Goal: Task Accomplishment & Management: Complete application form

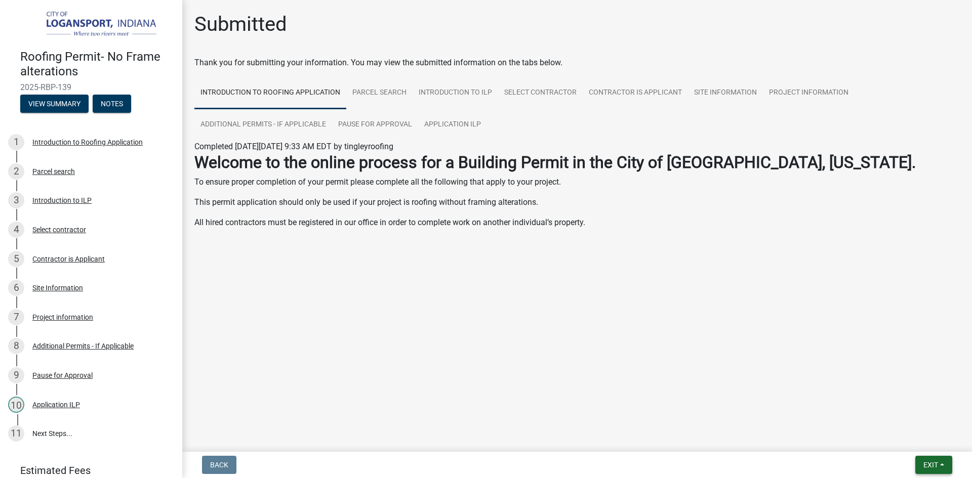
click at [931, 463] on span "Exit" at bounding box center [931, 465] width 15 height 8
click at [932, 441] on button "Save & Exit" at bounding box center [911, 439] width 81 height 24
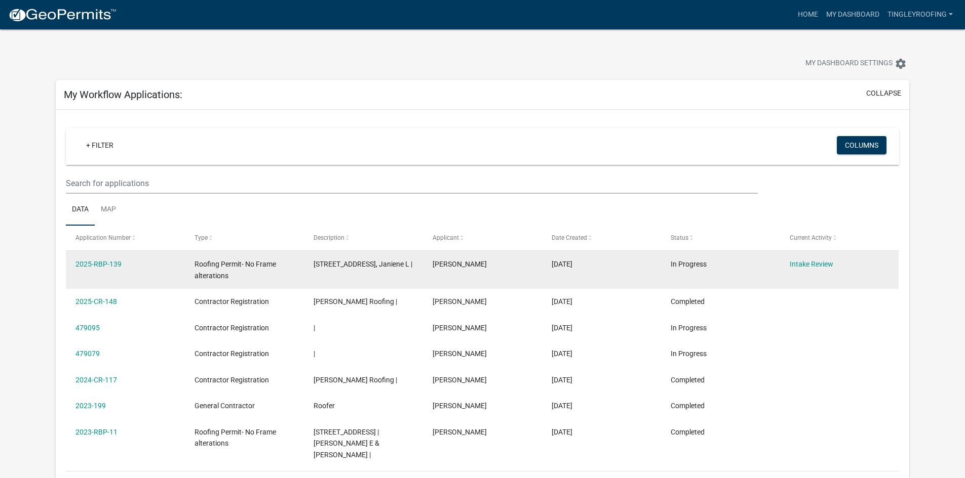
click at [90, 257] on datatable-body-cell "2025-RBP-139" at bounding box center [125, 269] width 119 height 37
click at [92, 264] on link "2025-RBP-139" at bounding box center [98, 264] width 46 height 8
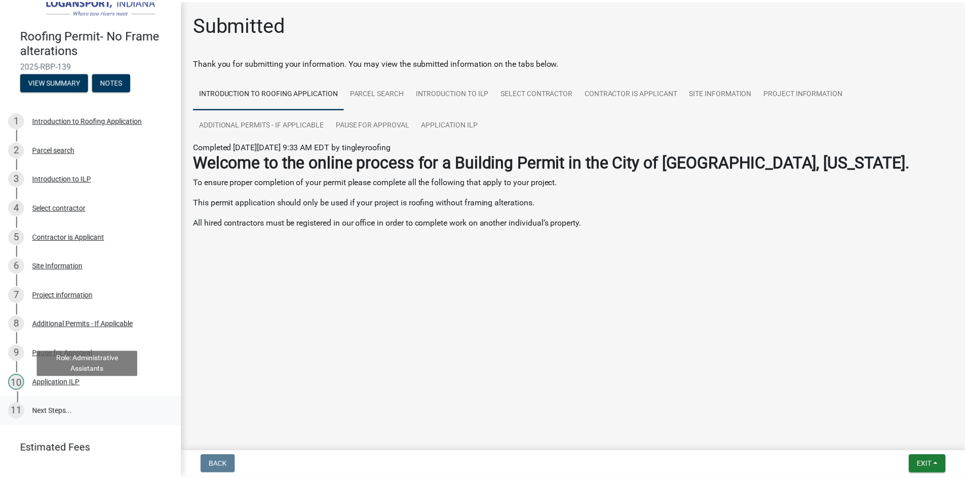
scroll to position [40, 0]
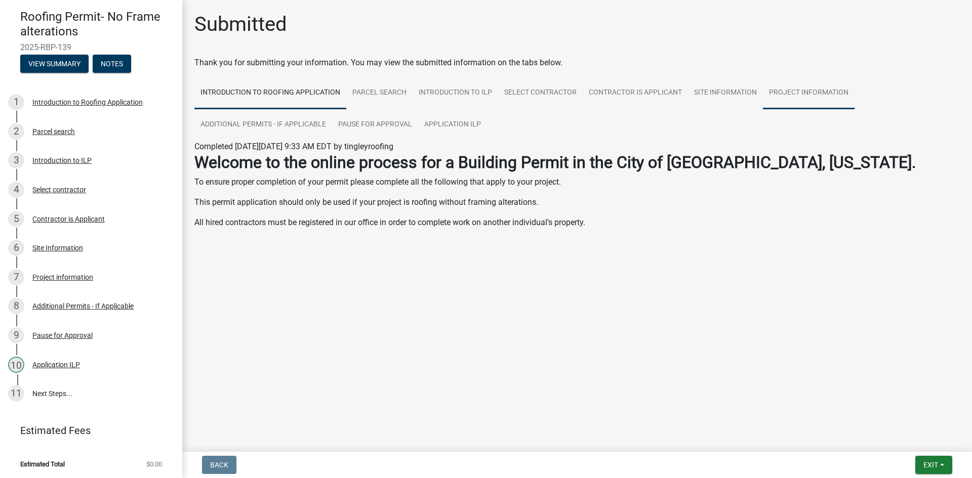
click at [792, 93] on link "Project information" at bounding box center [809, 93] width 92 height 32
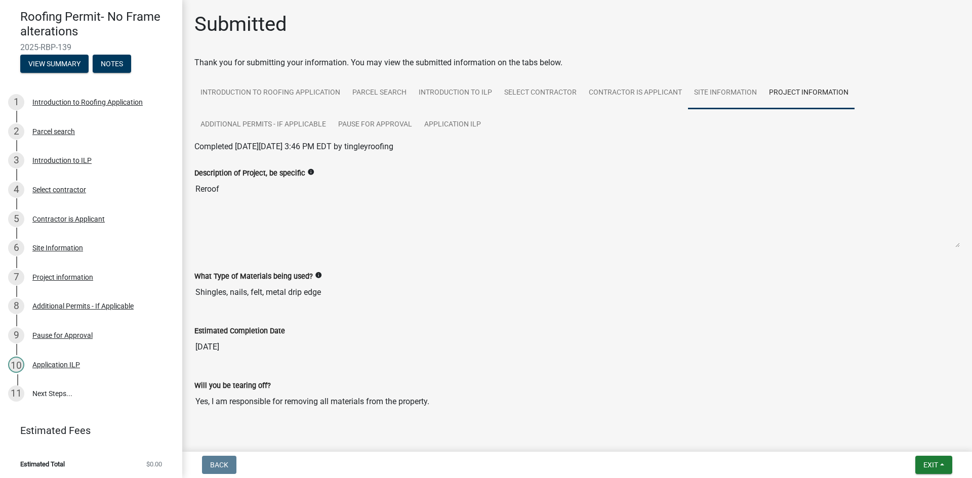
click at [726, 93] on link "Site Information" at bounding box center [725, 93] width 75 height 32
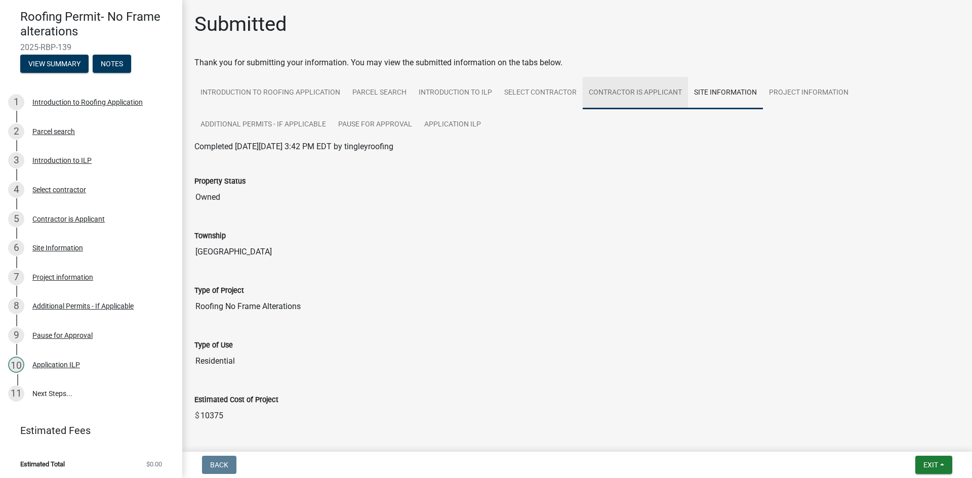
click at [637, 92] on link "Contractor is Applicant" at bounding box center [635, 93] width 105 height 32
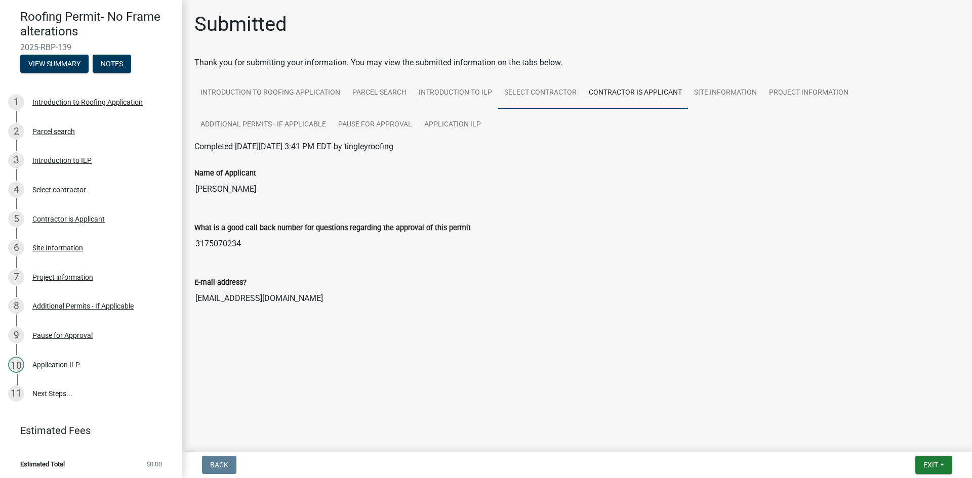
click at [533, 95] on link "Select contractor" at bounding box center [540, 93] width 85 height 32
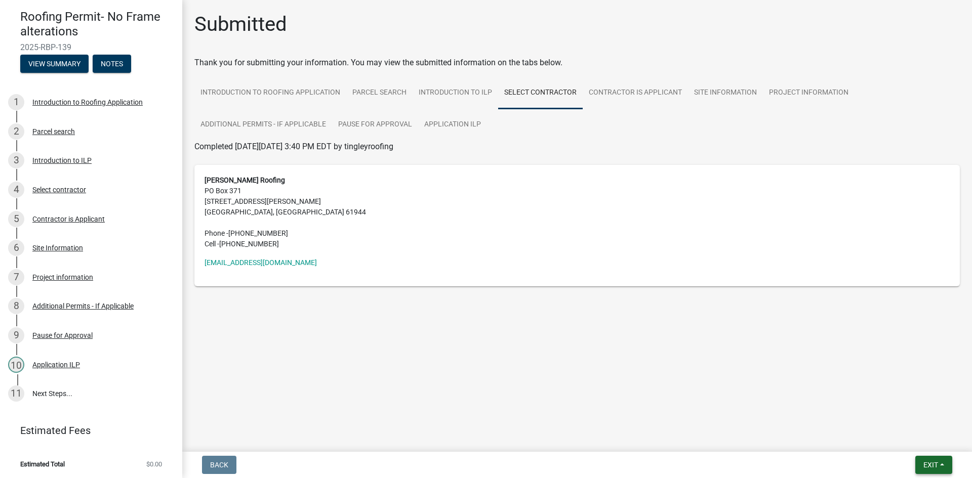
click at [924, 460] on button "Exit" at bounding box center [933, 465] width 37 height 18
click at [903, 443] on button "Save & Exit" at bounding box center [911, 439] width 81 height 24
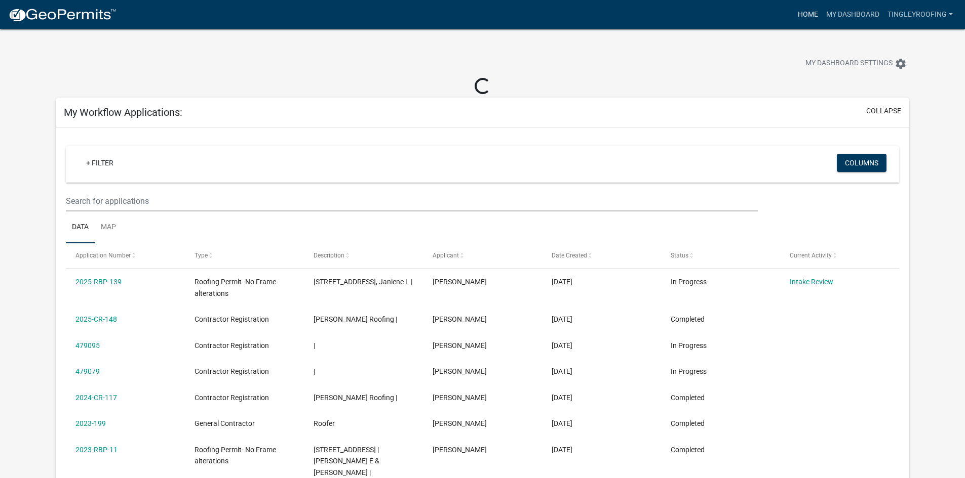
click at [810, 17] on link "Home" at bounding box center [807, 14] width 28 height 19
